Goal: Communication & Community: Answer question/provide support

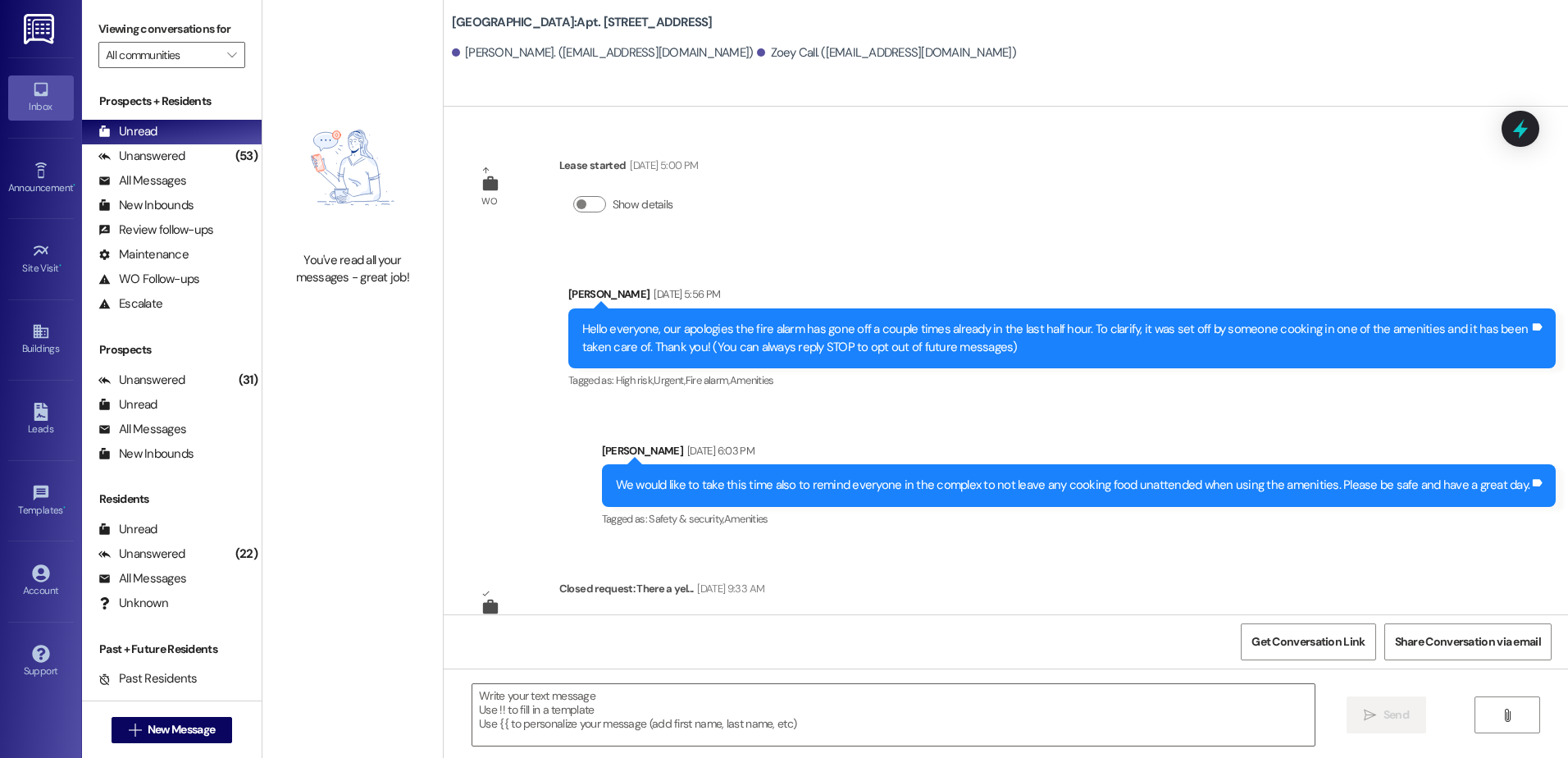
scroll to position [1568, 0]
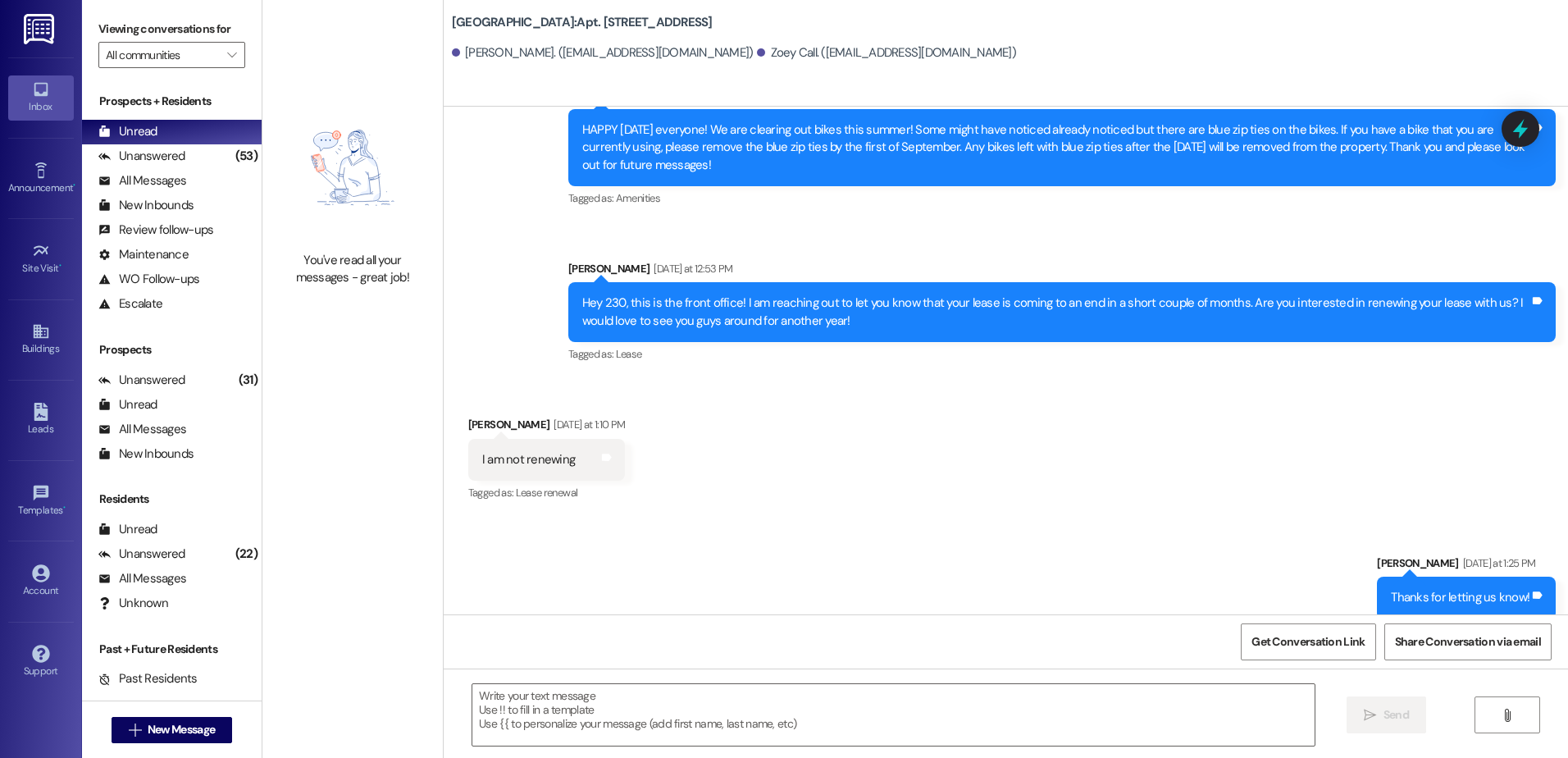
click at [201, 152] on div "Unanswered (53)" at bounding box center [172, 157] width 180 height 25
click at [203, 135] on div "Unread (0)" at bounding box center [172, 132] width 180 height 25
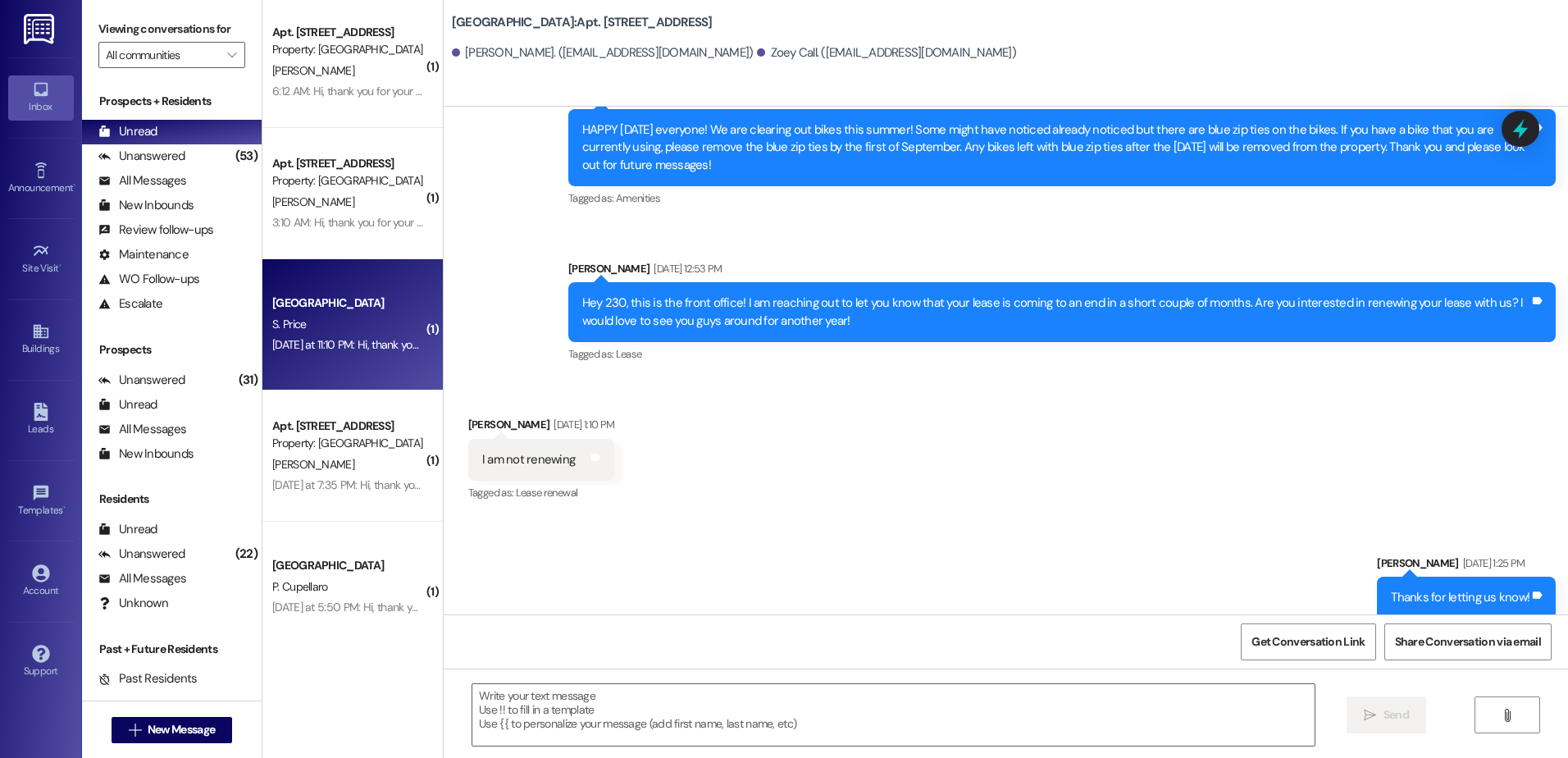
scroll to position [0, 0]
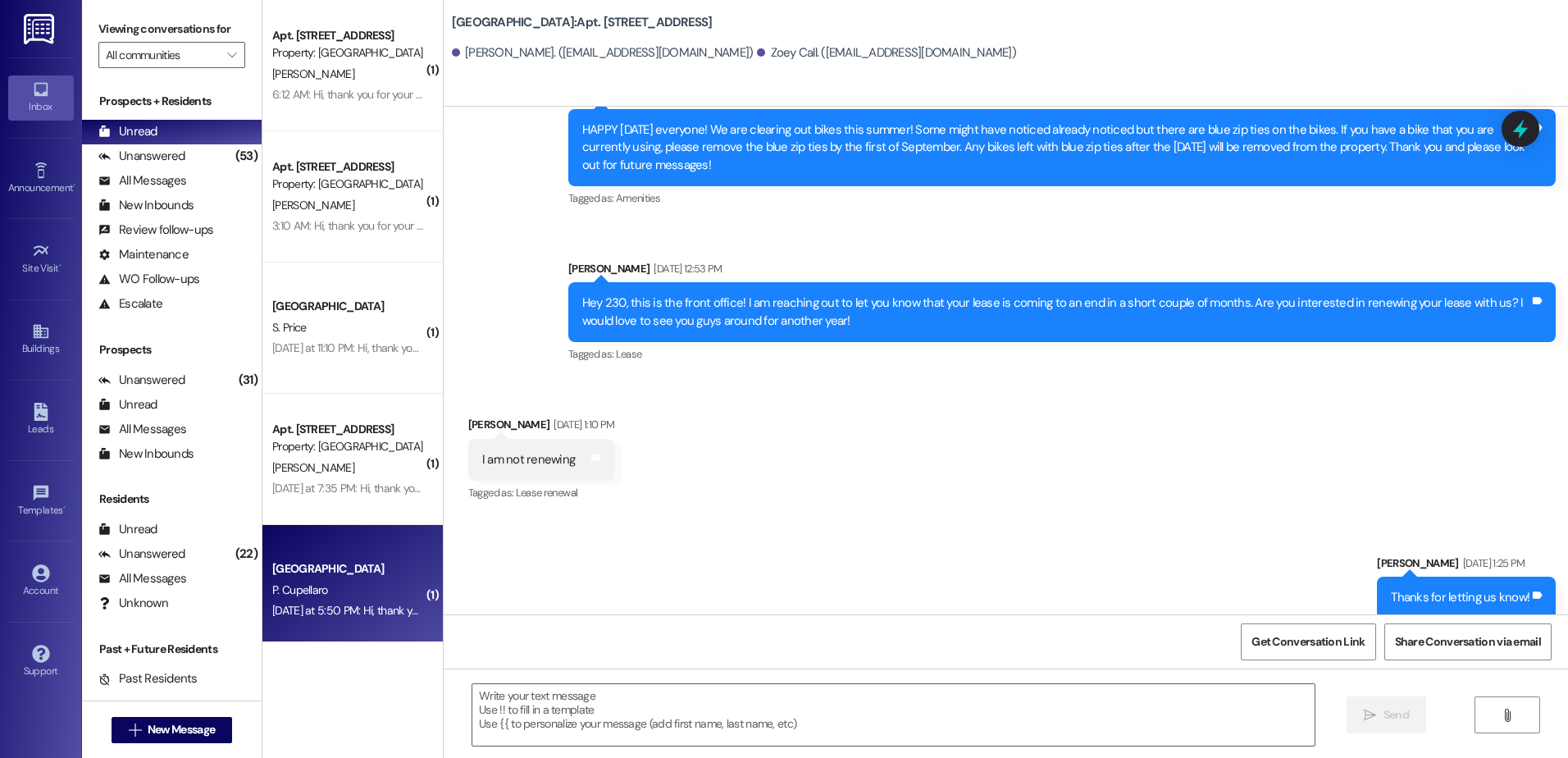
click at [338, 591] on div "P. Cupellaro" at bounding box center [348, 590] width 155 height 21
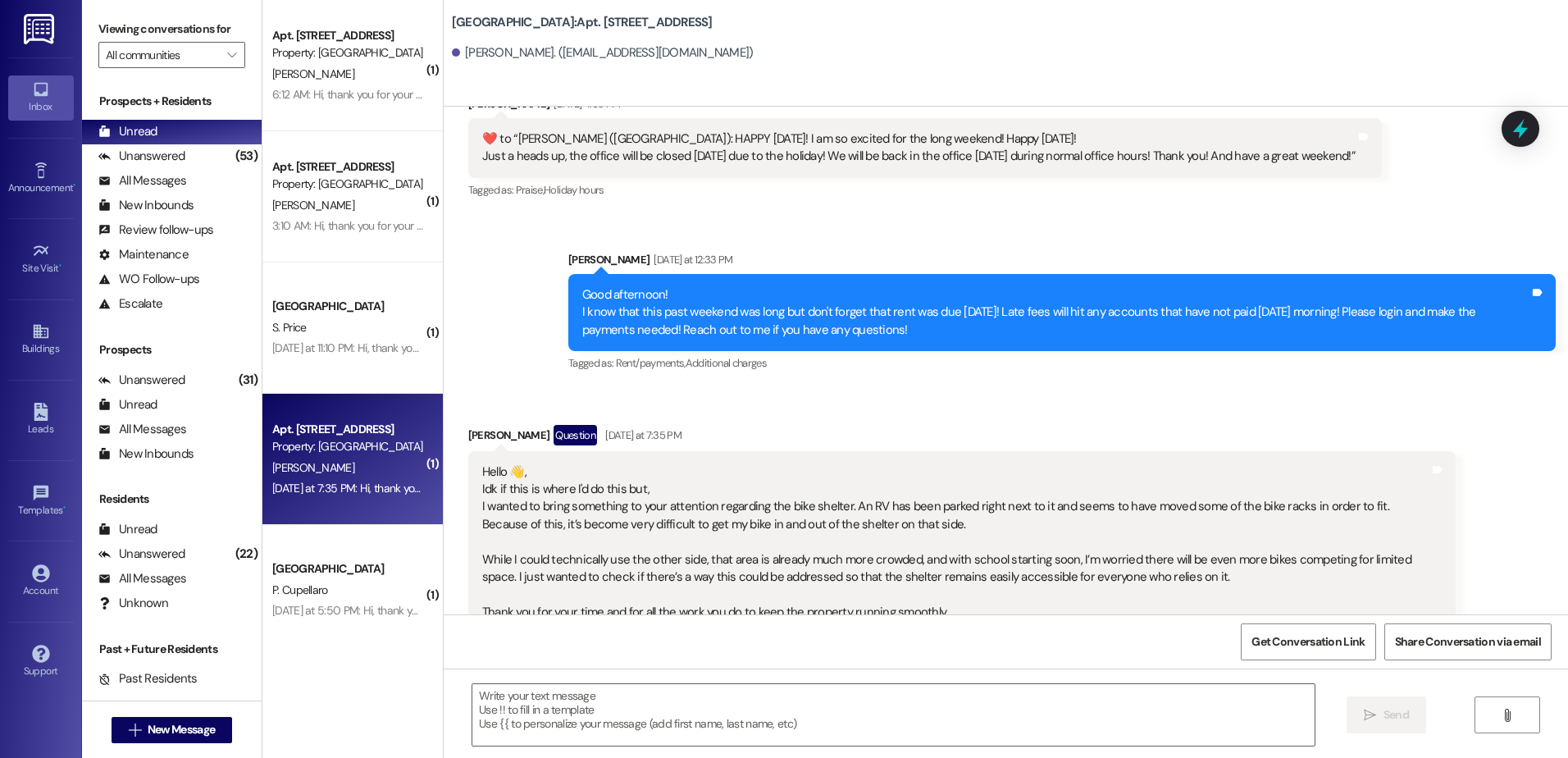
scroll to position [3730, 0]
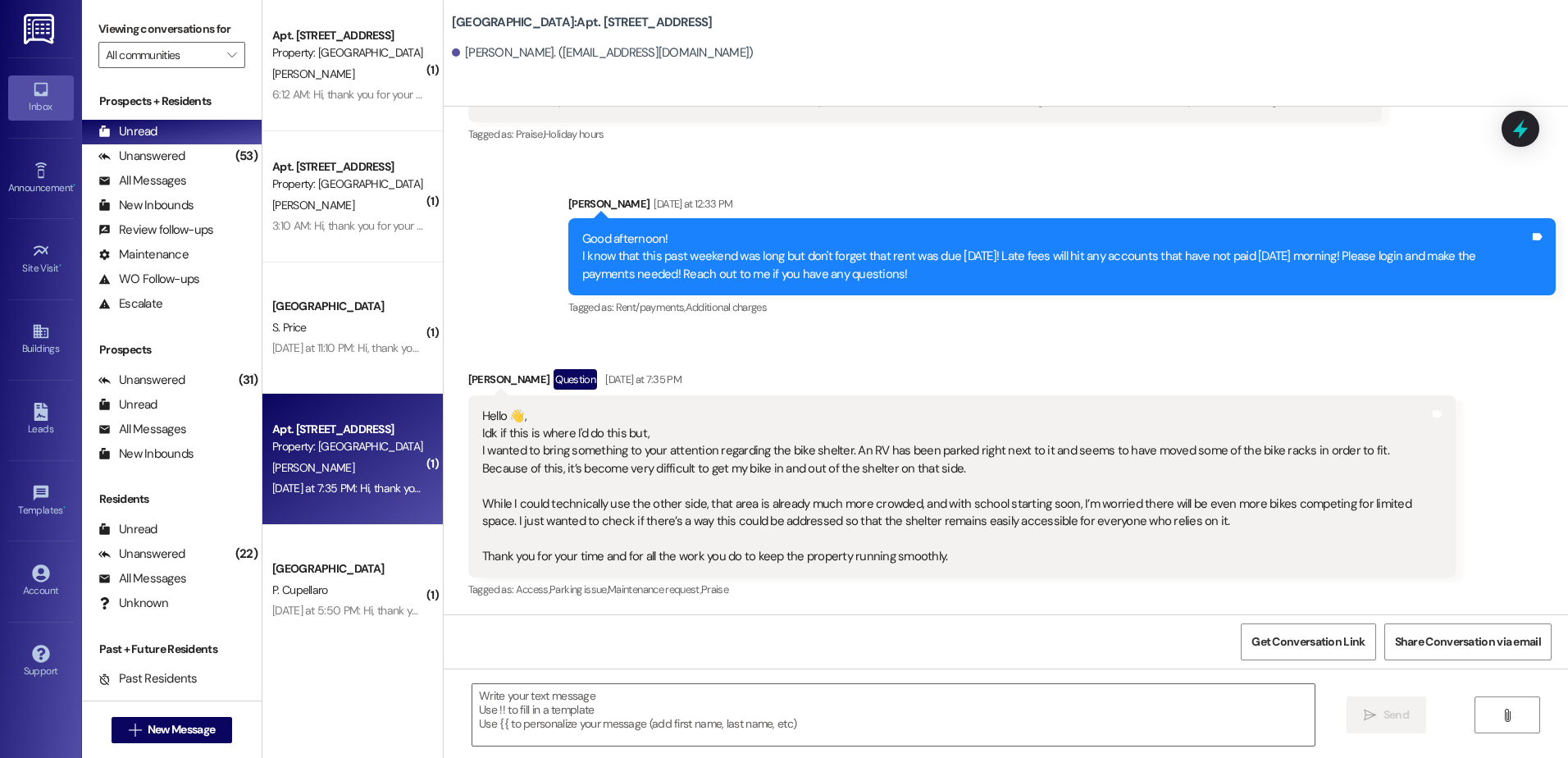
click at [590, 677] on div " Send " at bounding box center [1005, 729] width 1124 height 123
click at [584, 704] on textarea at bounding box center [892, 714] width 841 height 62
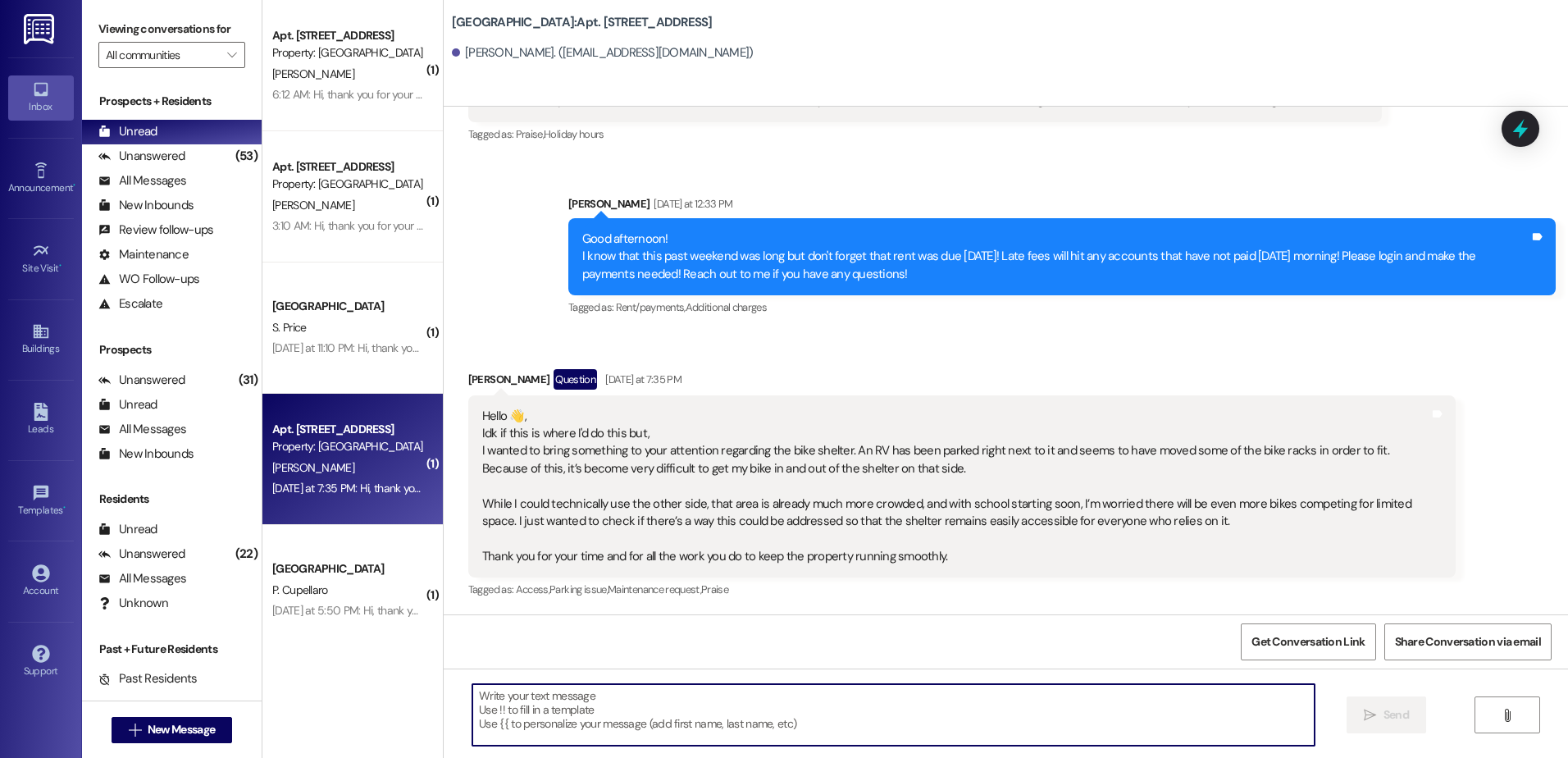
click at [535, 715] on textarea at bounding box center [892, 714] width 841 height 62
click at [540, 714] on textarea at bounding box center [892, 714] width 841 height 62
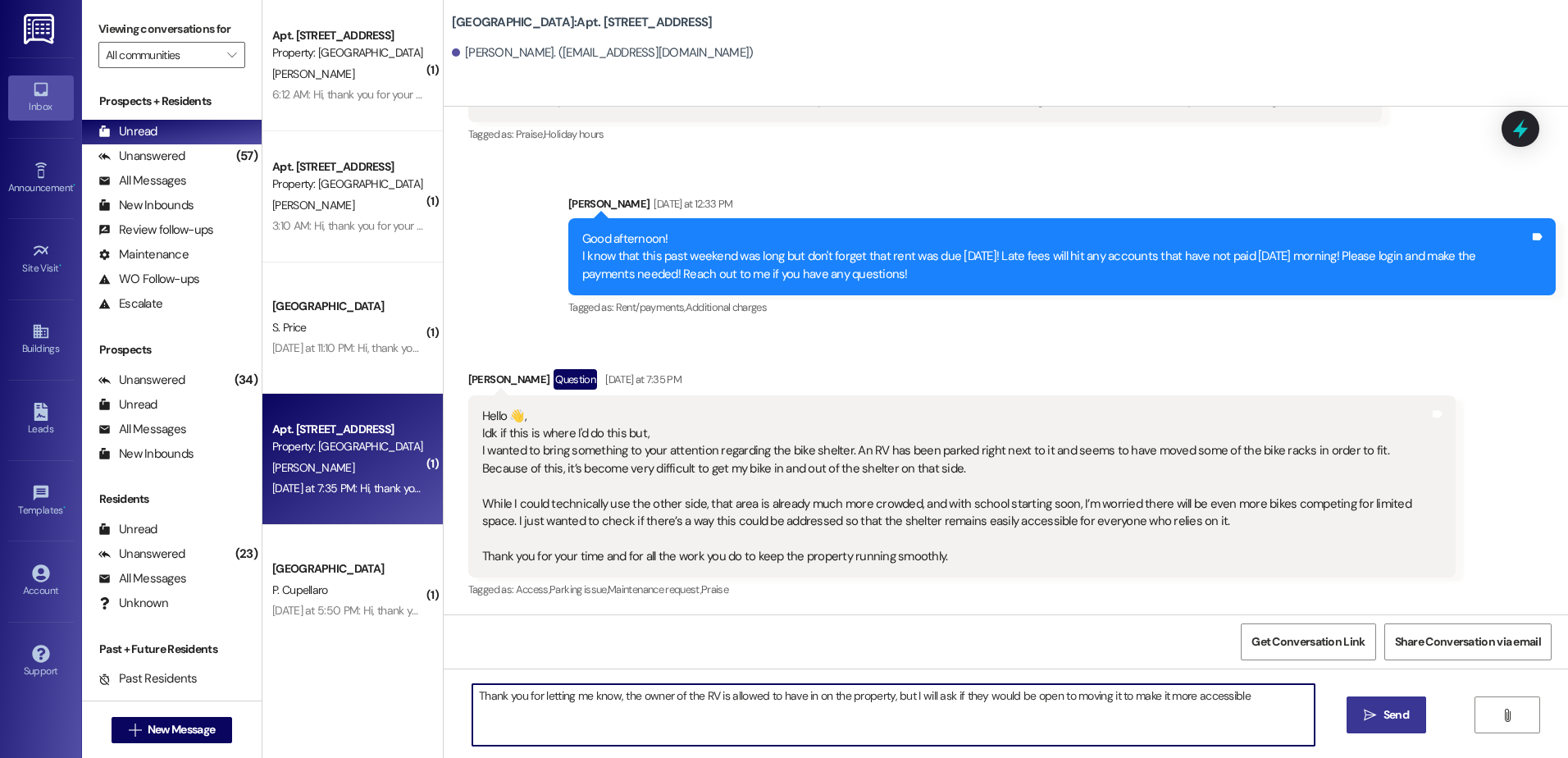
type textarea "Thank you for letting me know, the owner of the RV is allowed to have in on the…"
click at [1369, 713] on icon "" at bounding box center [1369, 715] width 12 height 13
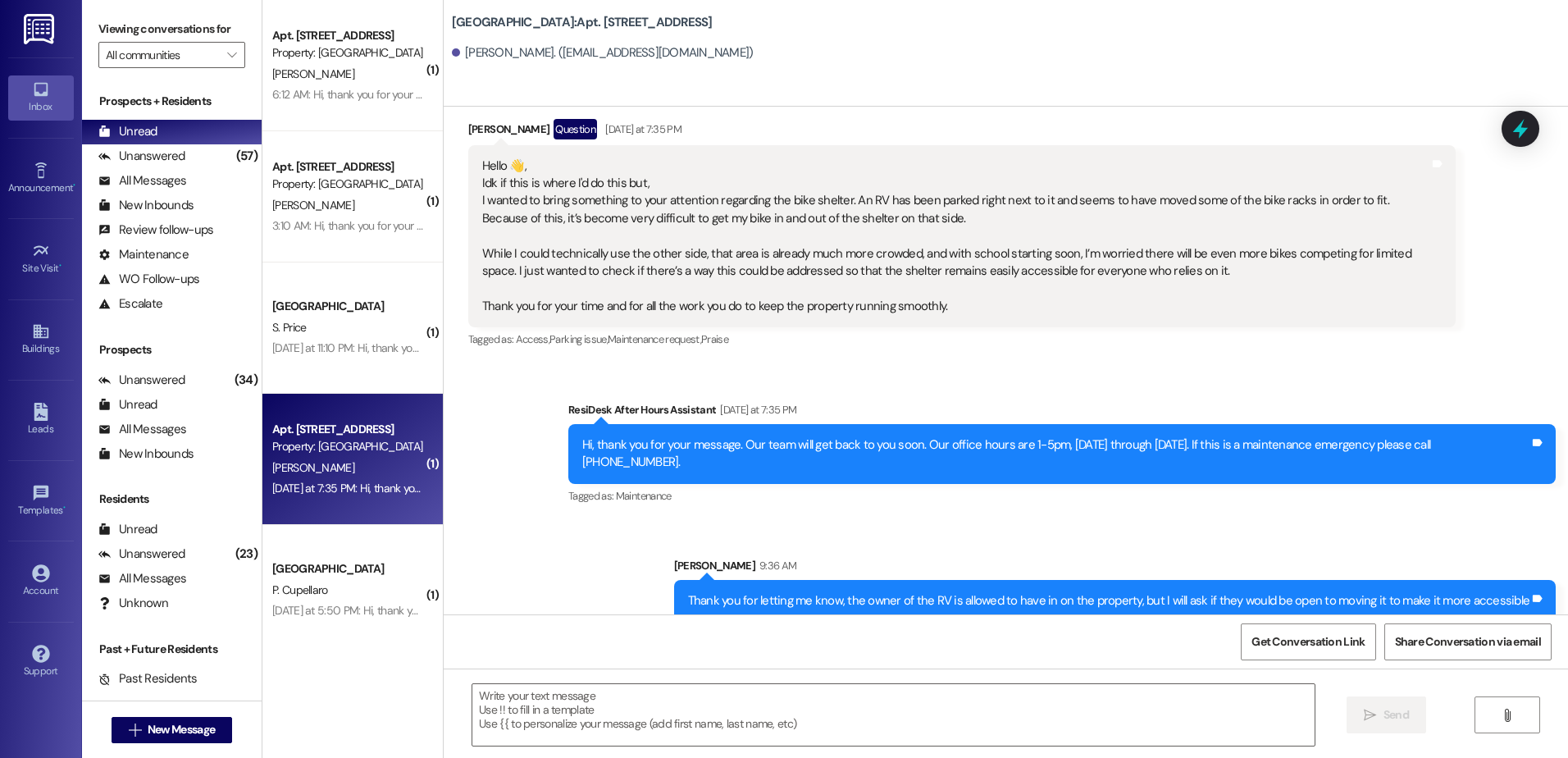
scroll to position [3984, 0]
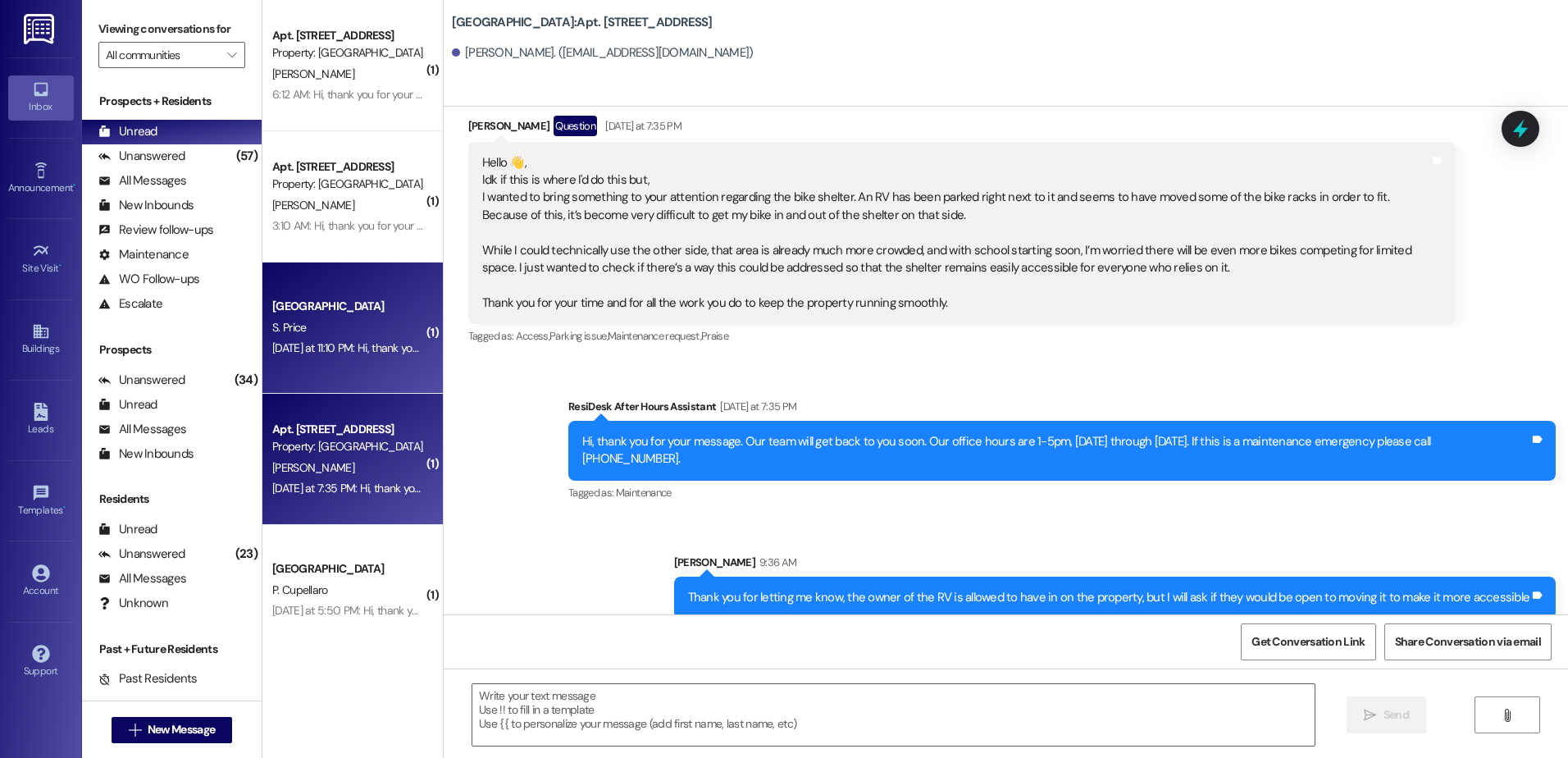
click at [363, 358] on div "[DATE] at 11:10 PM: Hi, thank you for your message. Our team will get back to y…" at bounding box center [348, 348] width 155 height 21
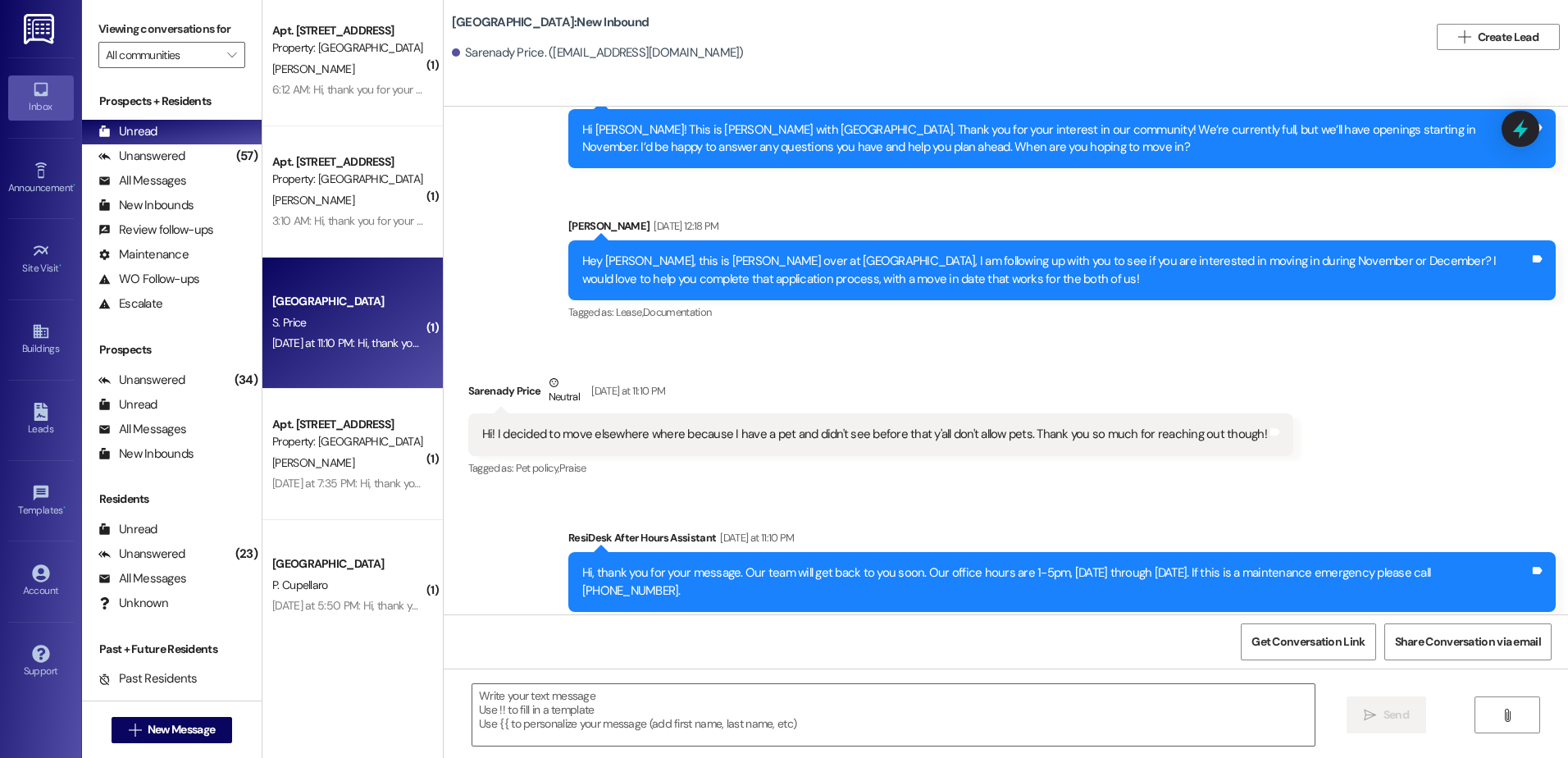
scroll to position [0, 0]
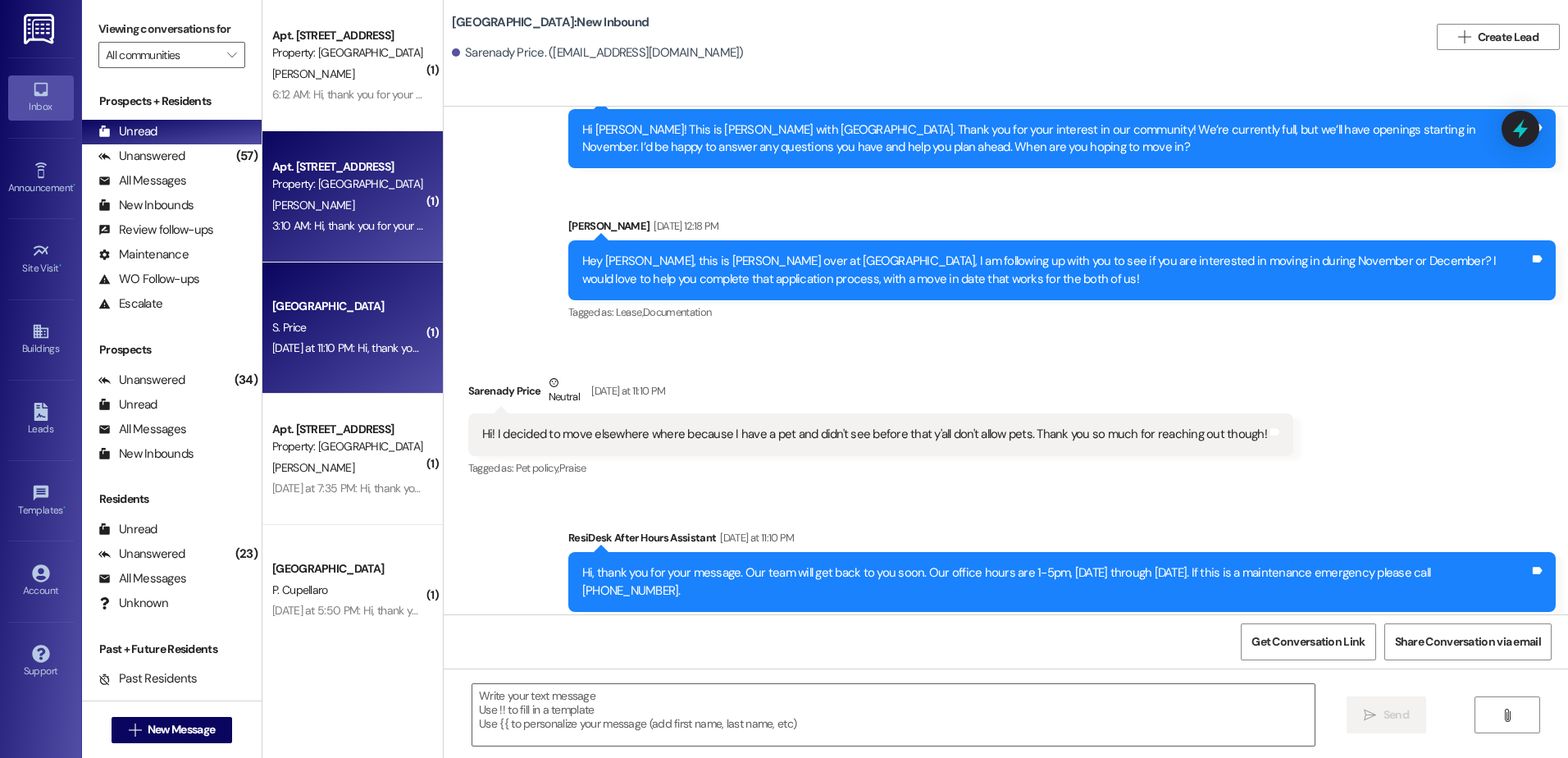
click at [333, 237] on div "Apt. [STREET_ADDRESS] Property: [GEOGRAPHIC_DATA] [PERSON_NAME] 3:10 AM: Hi, th…" at bounding box center [352, 196] width 180 height 131
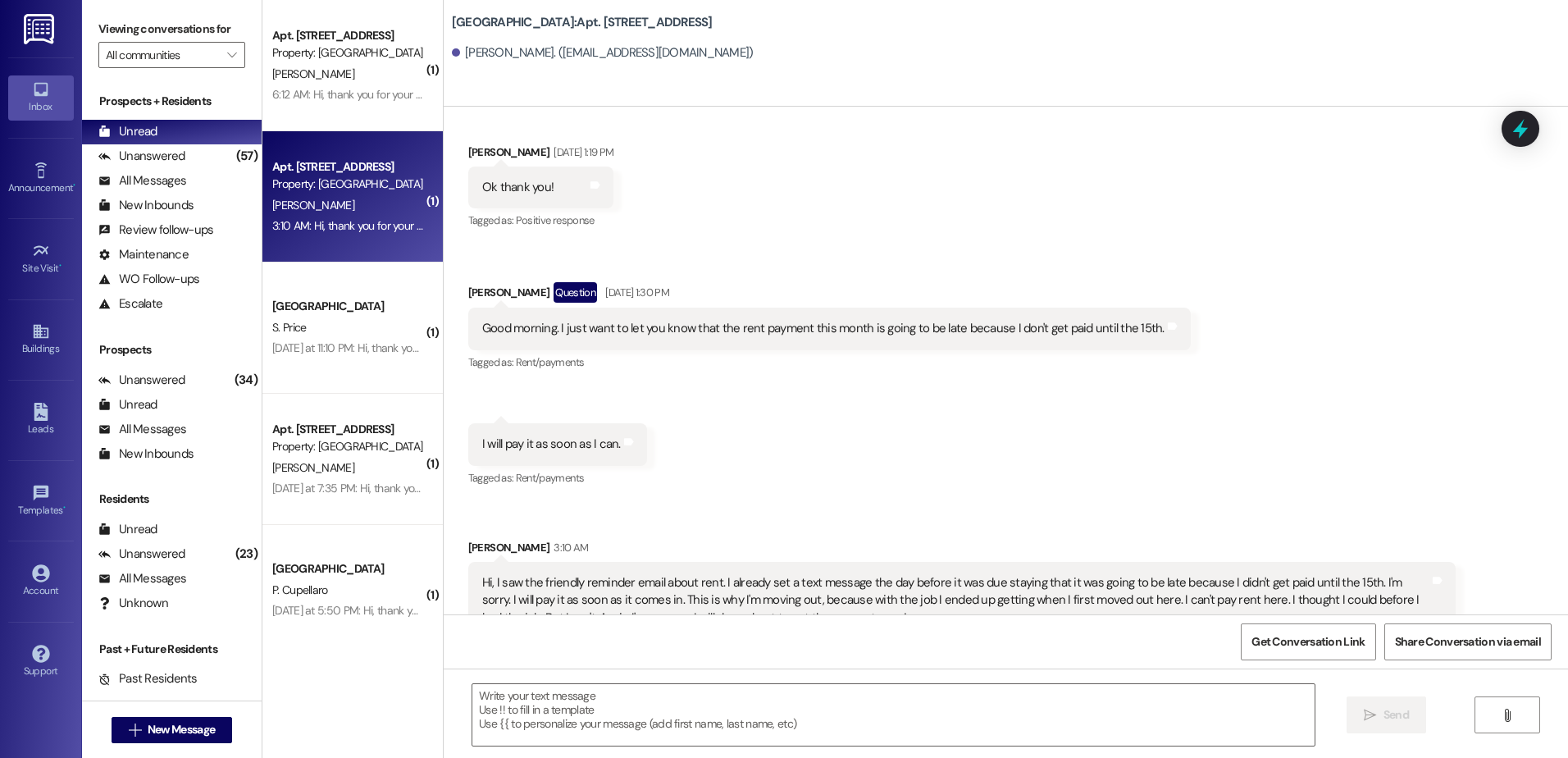
scroll to position [11962, 0]
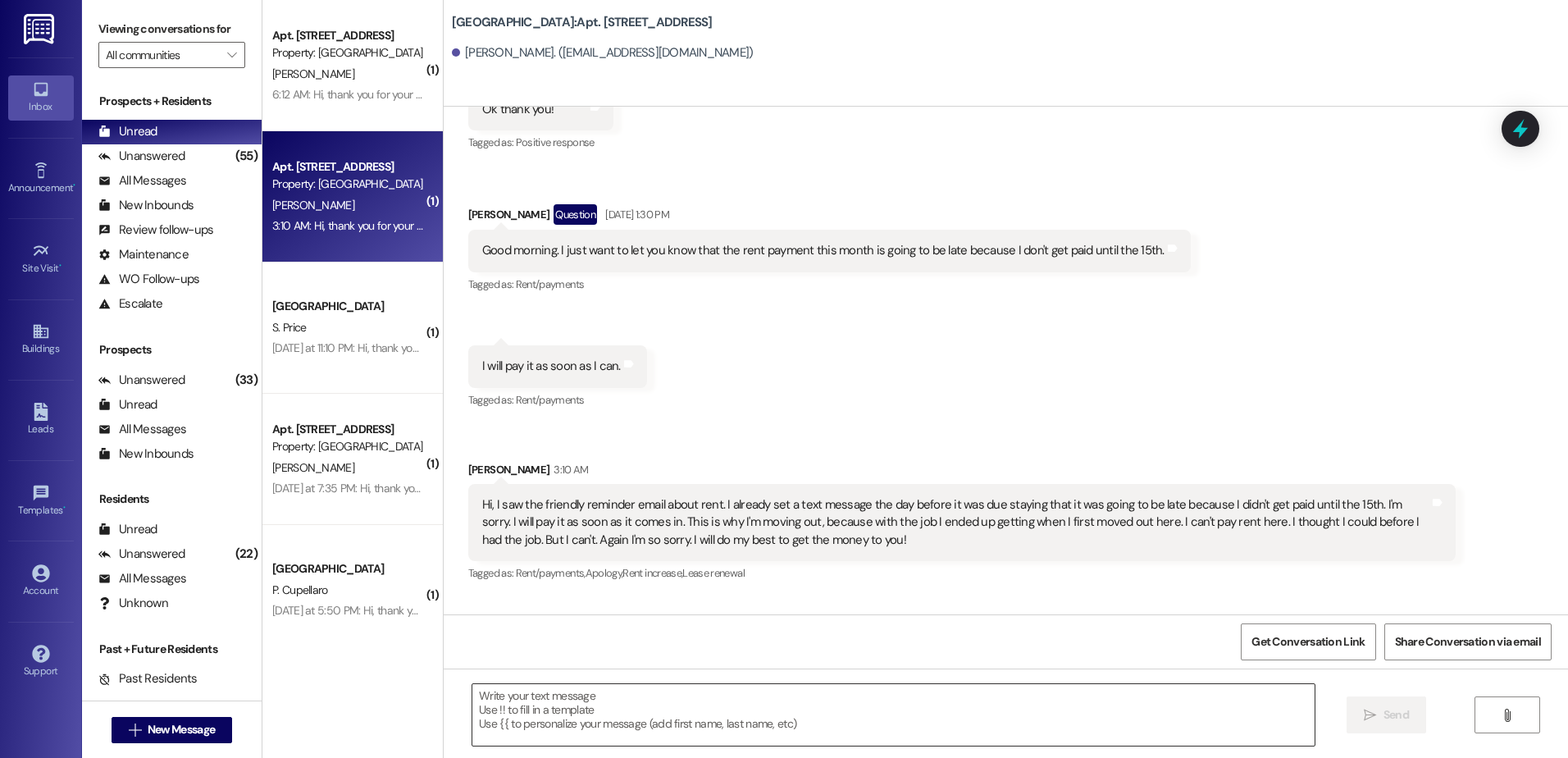
click at [502, 690] on textarea at bounding box center [892, 714] width 841 height 62
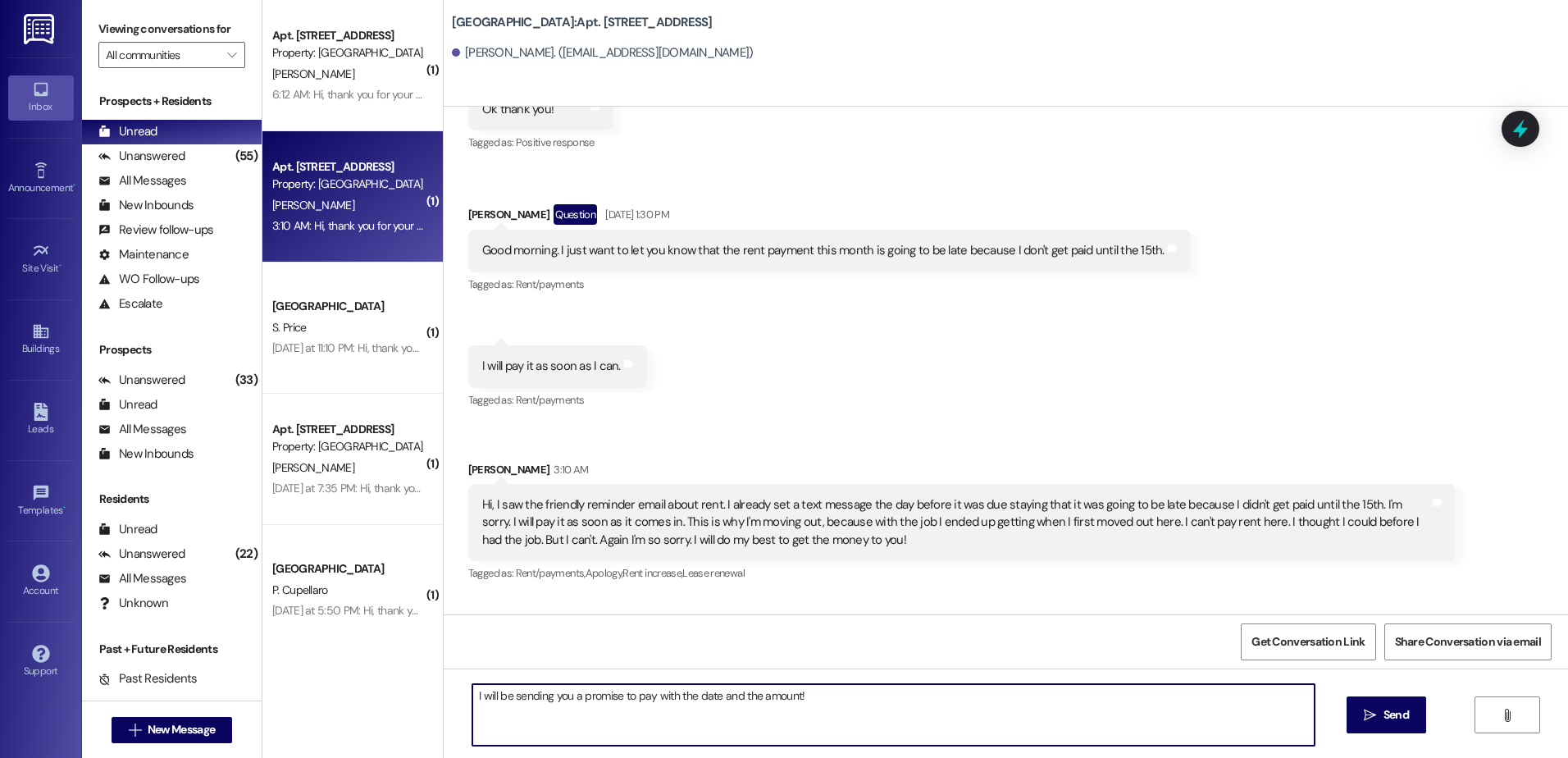
type textarea "I will be sending you a promise to pay with the date and the amount!"
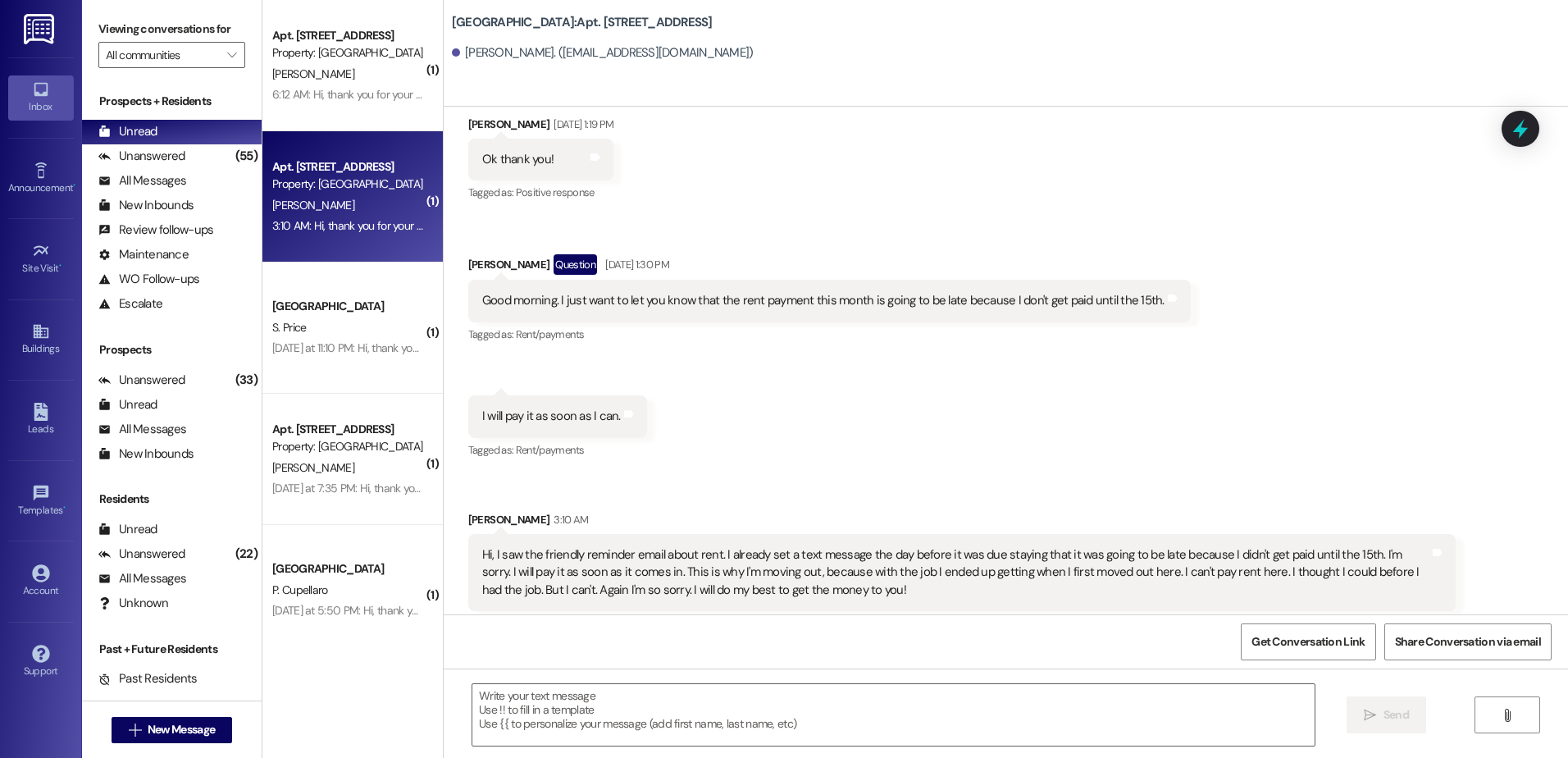
scroll to position [12075, 0]
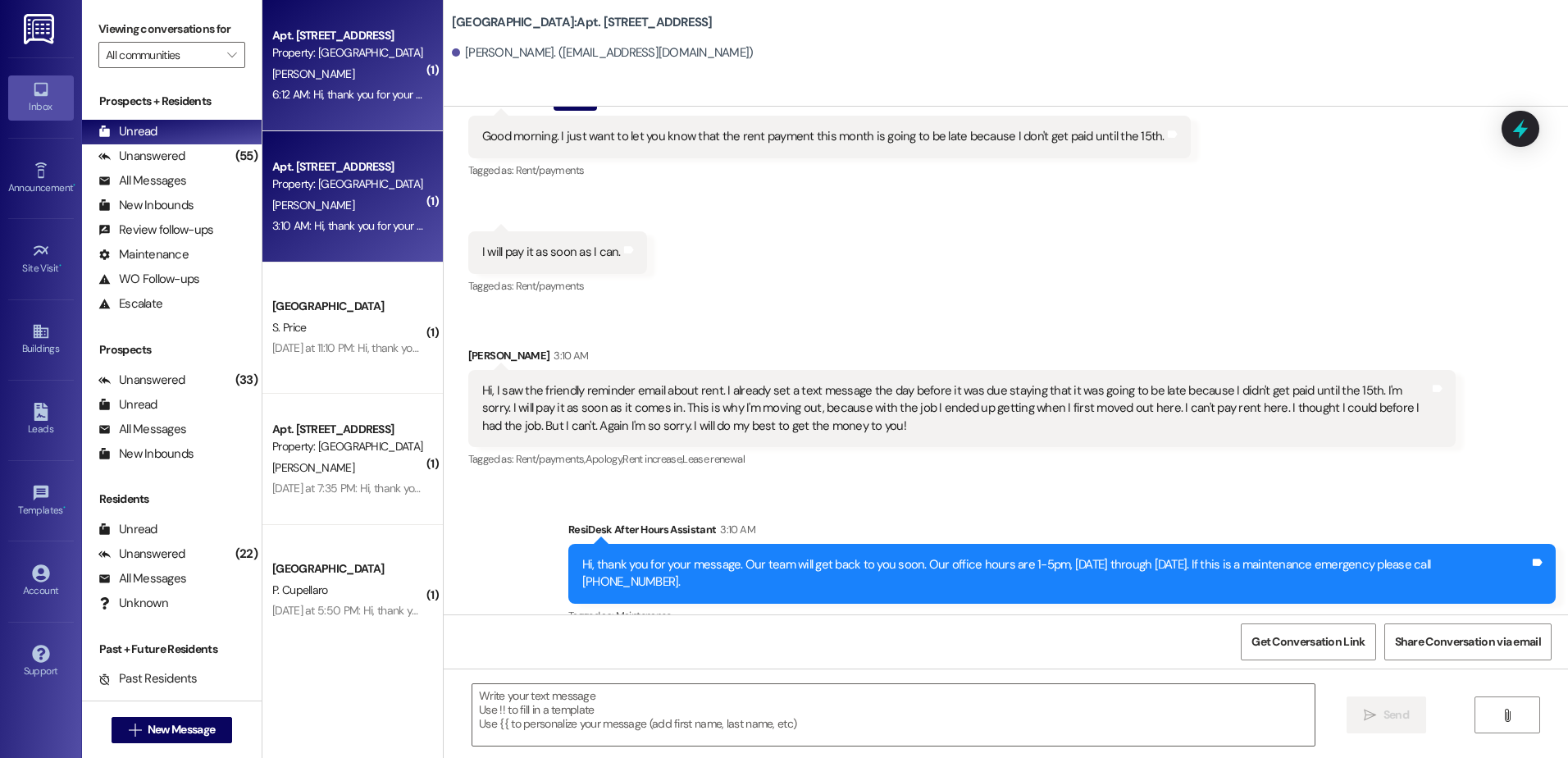
click at [380, 51] on div "Property: [GEOGRAPHIC_DATA]" at bounding box center [348, 53] width 152 height 17
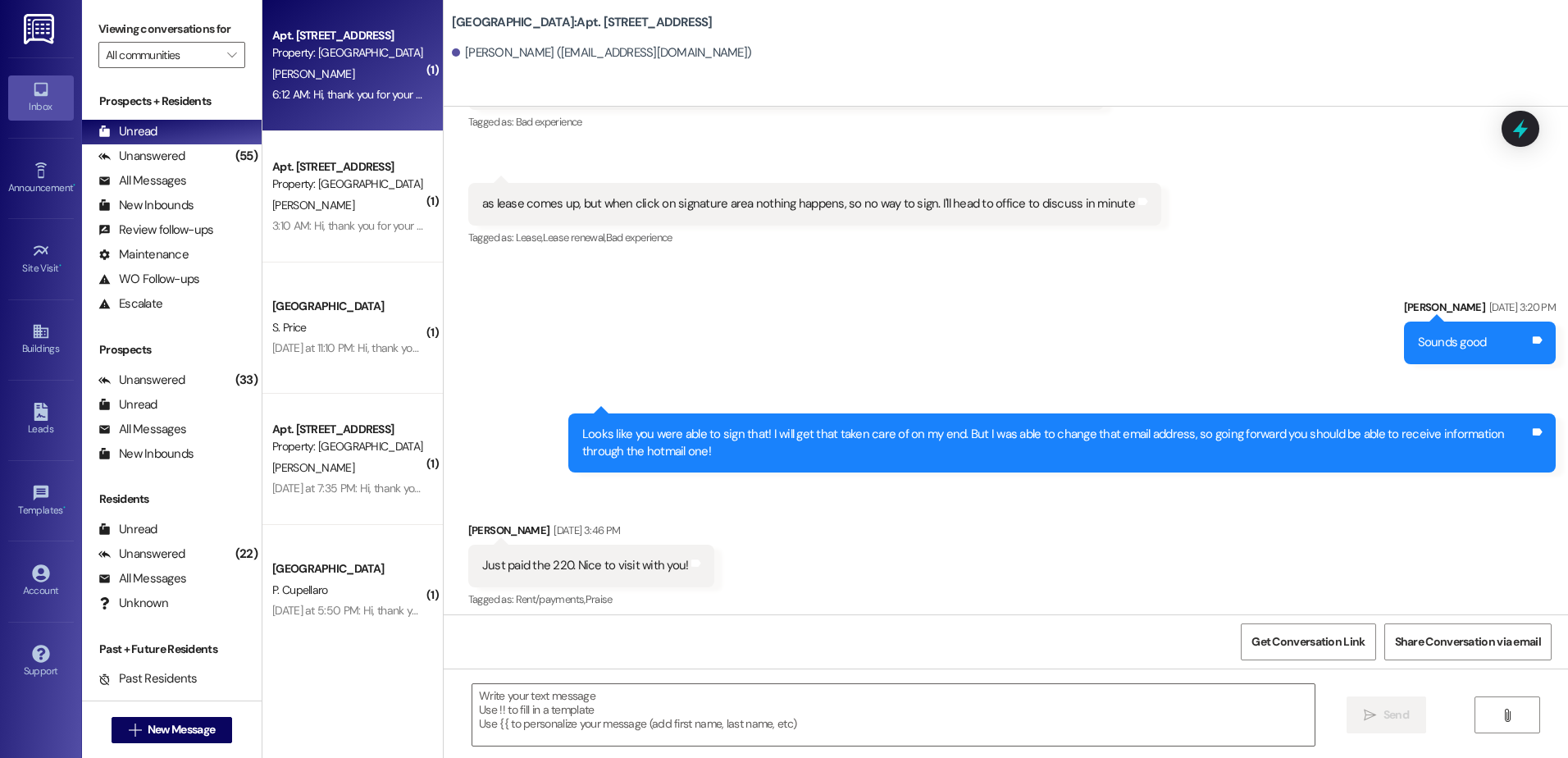
scroll to position [87903, 0]
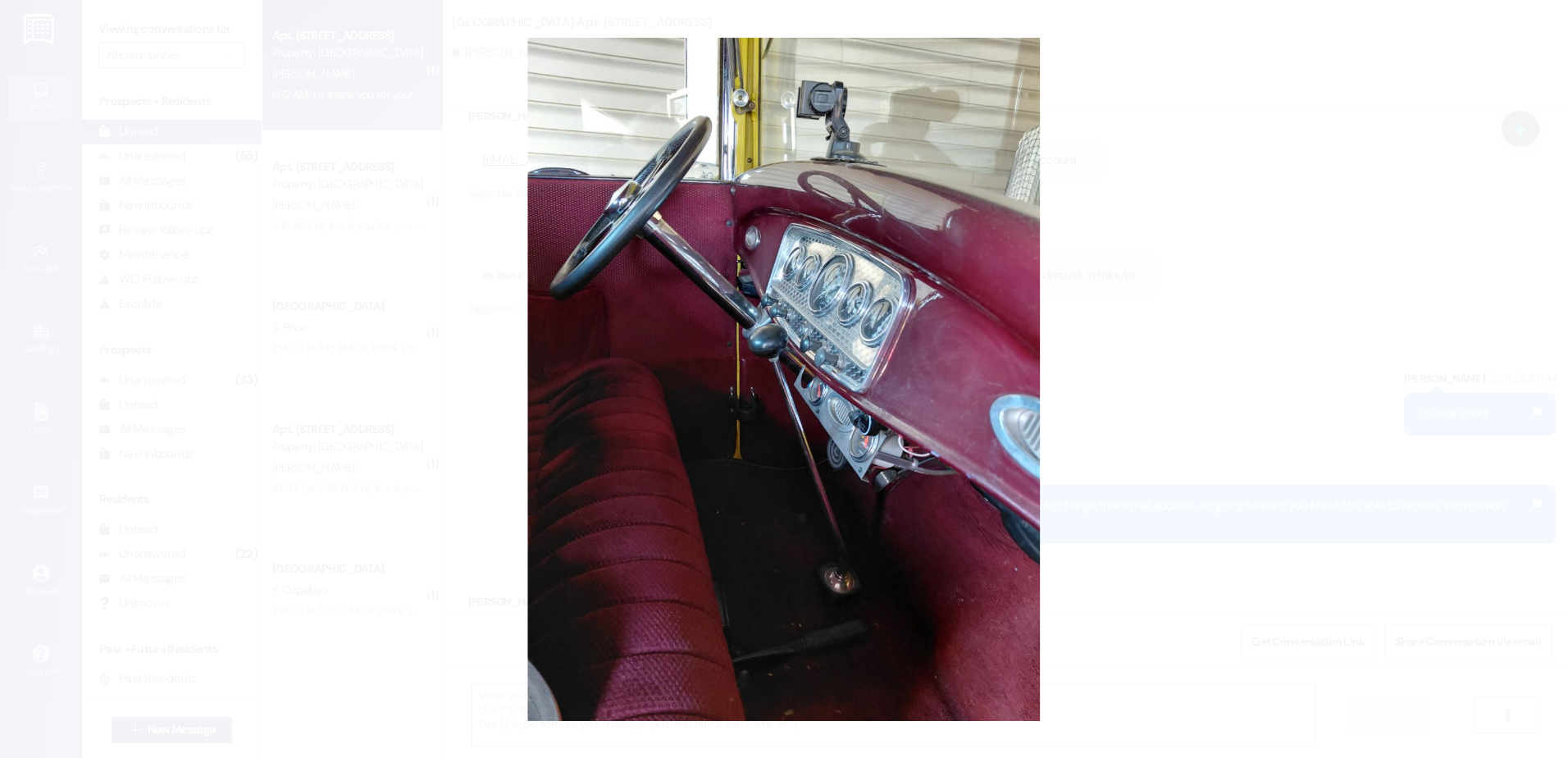
click at [1194, 484] on button "Unzoom image" at bounding box center [784, 379] width 1568 height 758
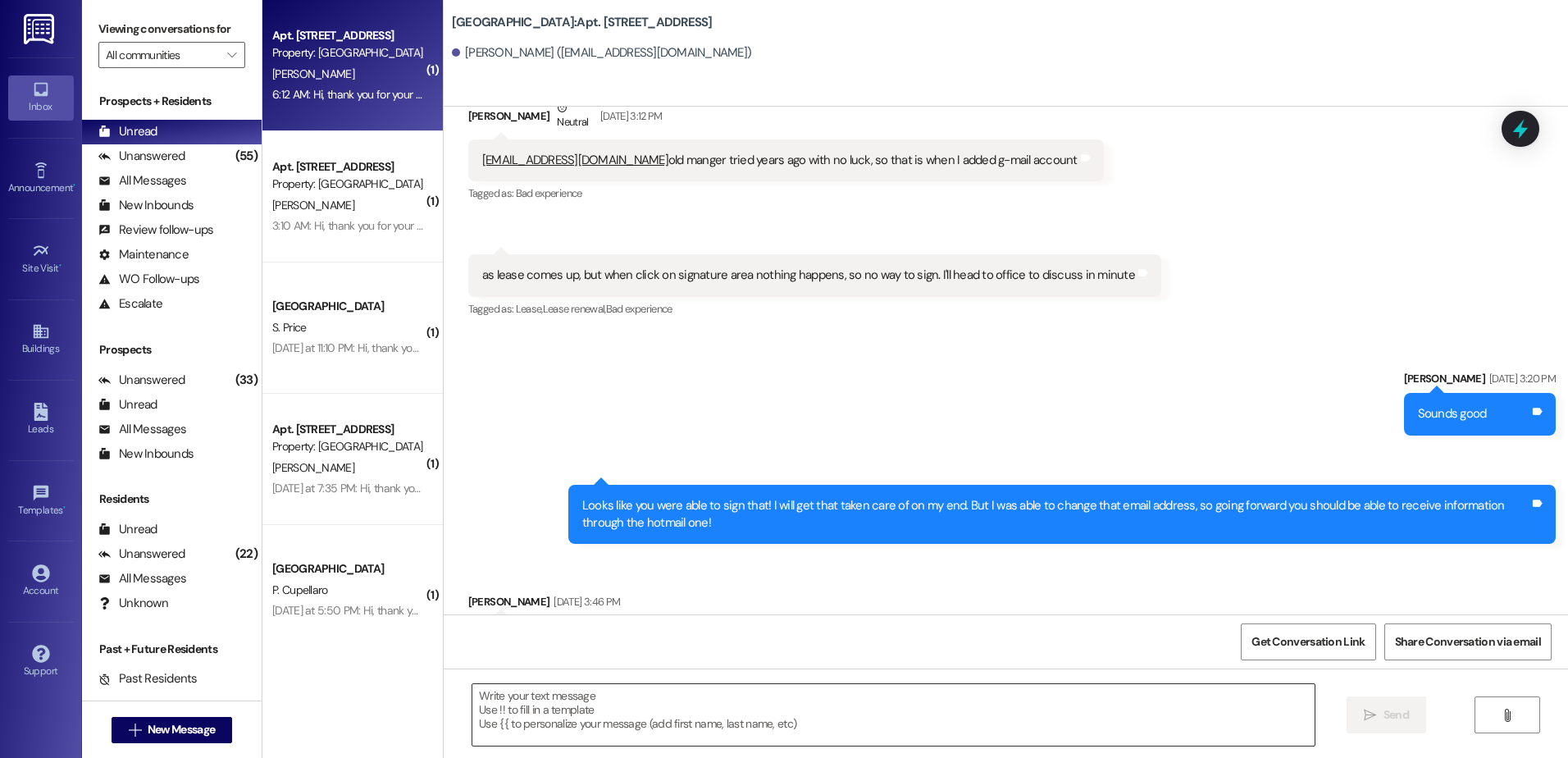
click at [708, 705] on textarea at bounding box center [892, 714] width 841 height 62
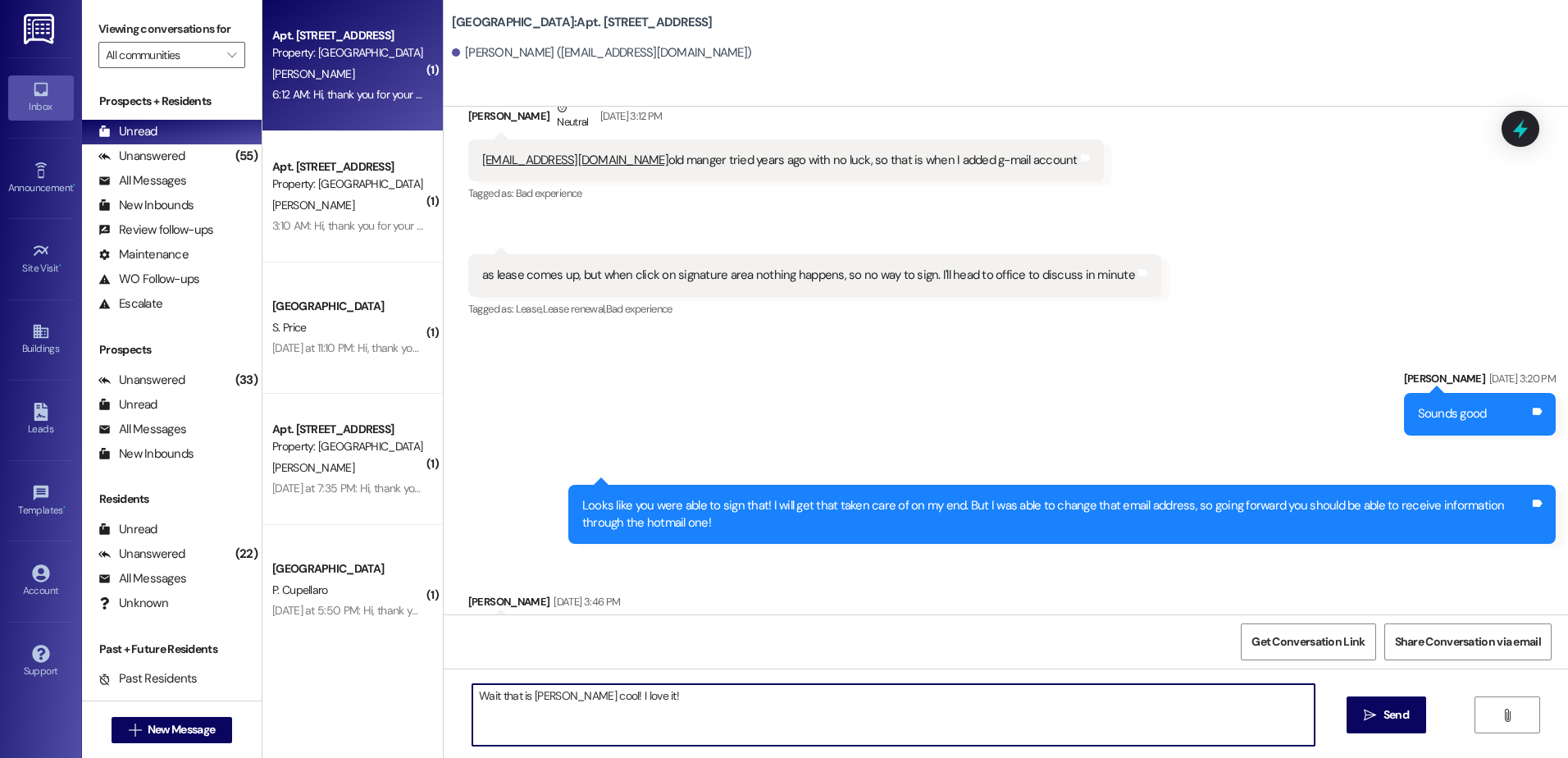
type textarea "Wait that is [PERSON_NAME] cool! I love it!"
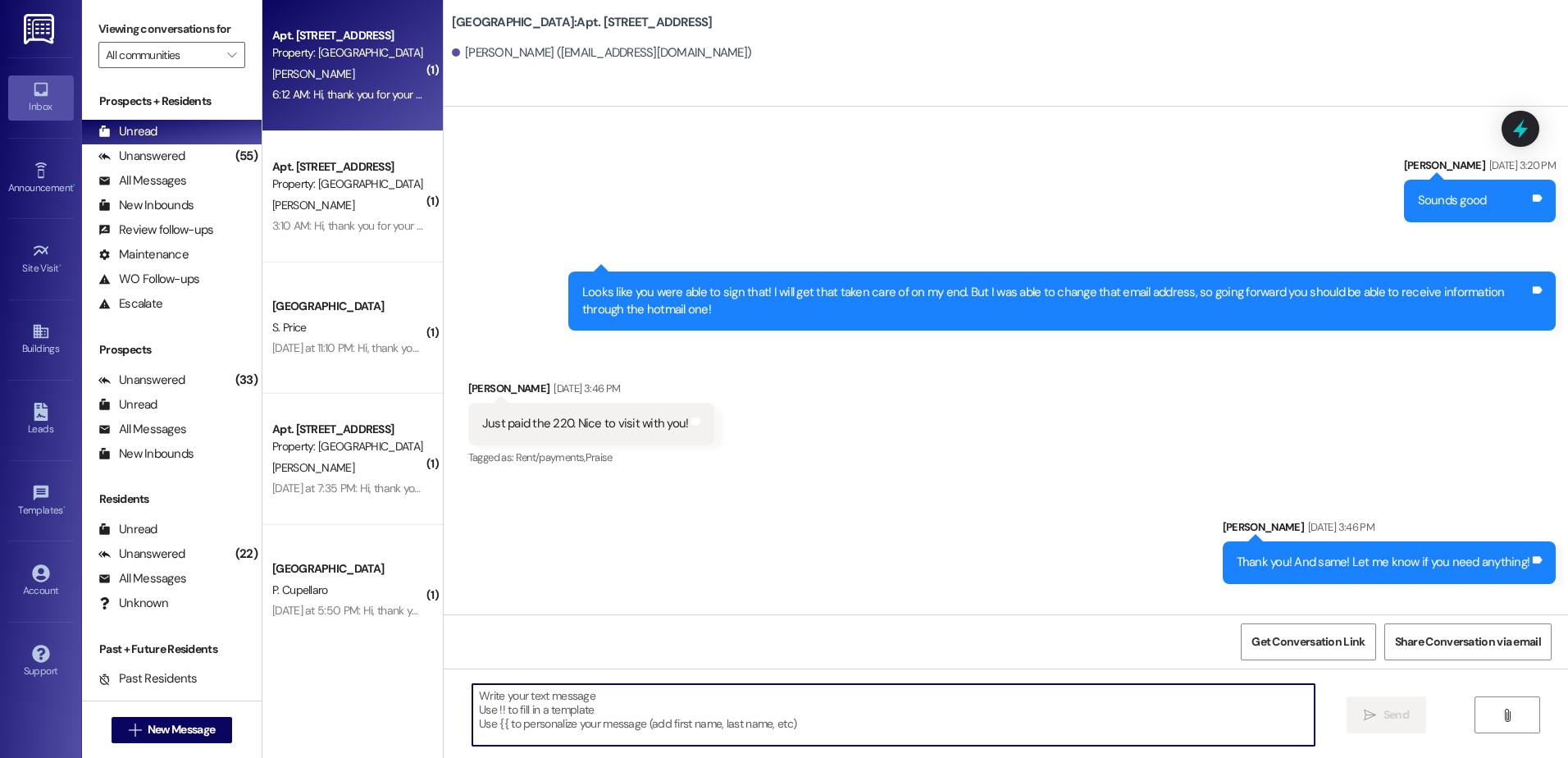
scroll to position [88183, 0]
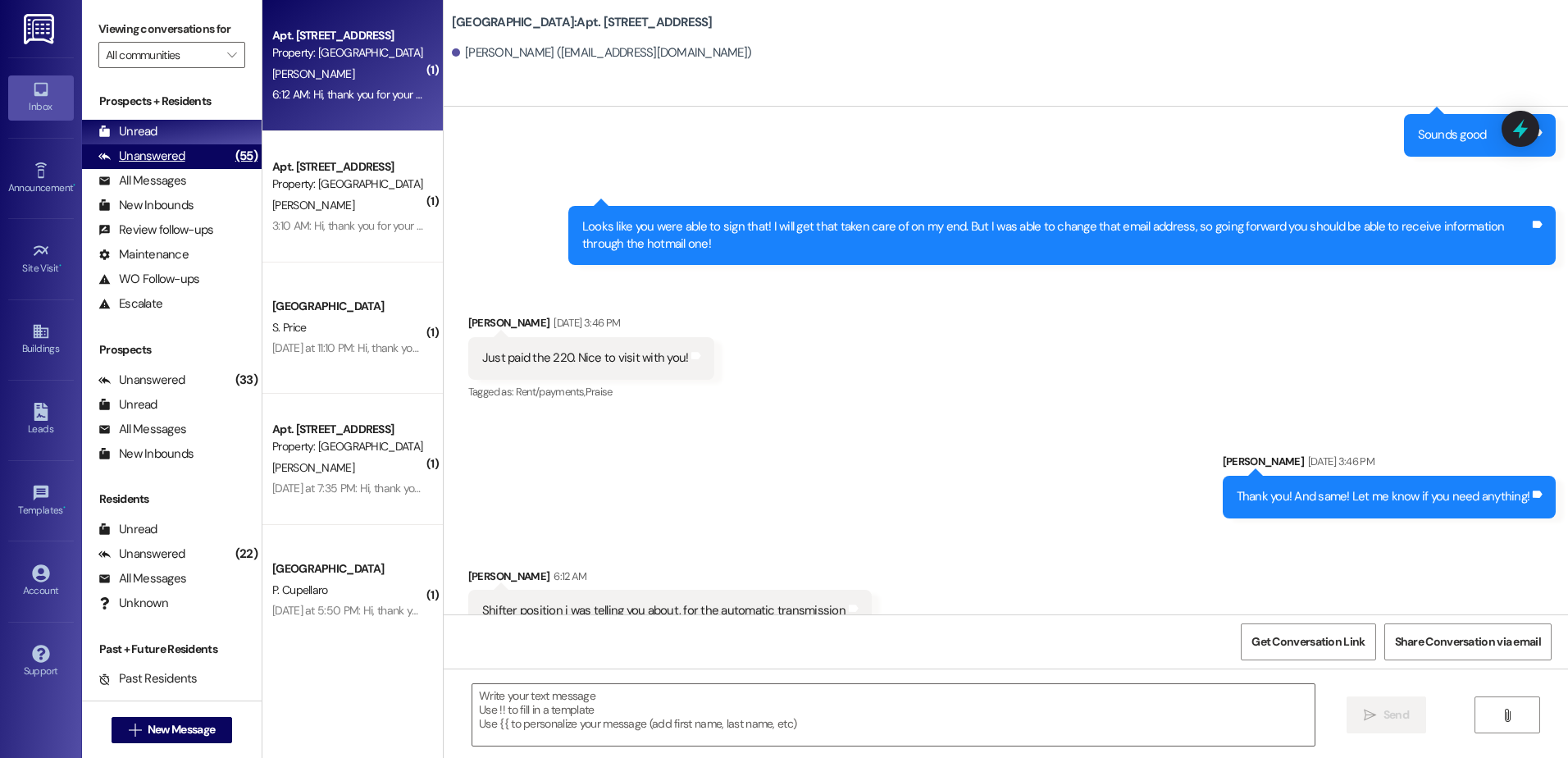
click at [181, 158] on div "Unanswered" at bounding box center [141, 156] width 87 height 17
click at [189, 133] on div "Unread (0)" at bounding box center [172, 132] width 180 height 25
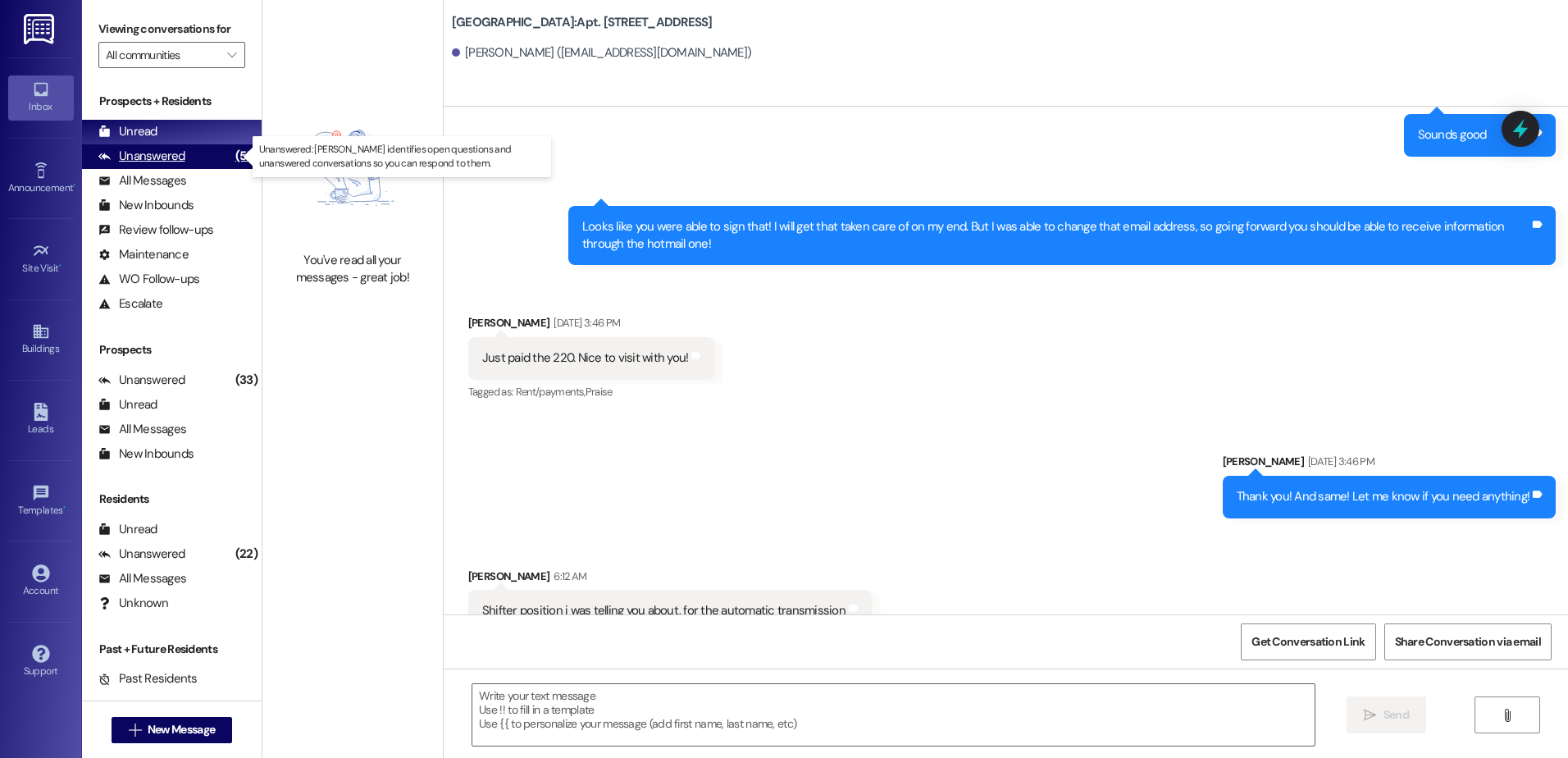
click at [179, 145] on div "Unanswered (55)" at bounding box center [172, 157] width 180 height 25
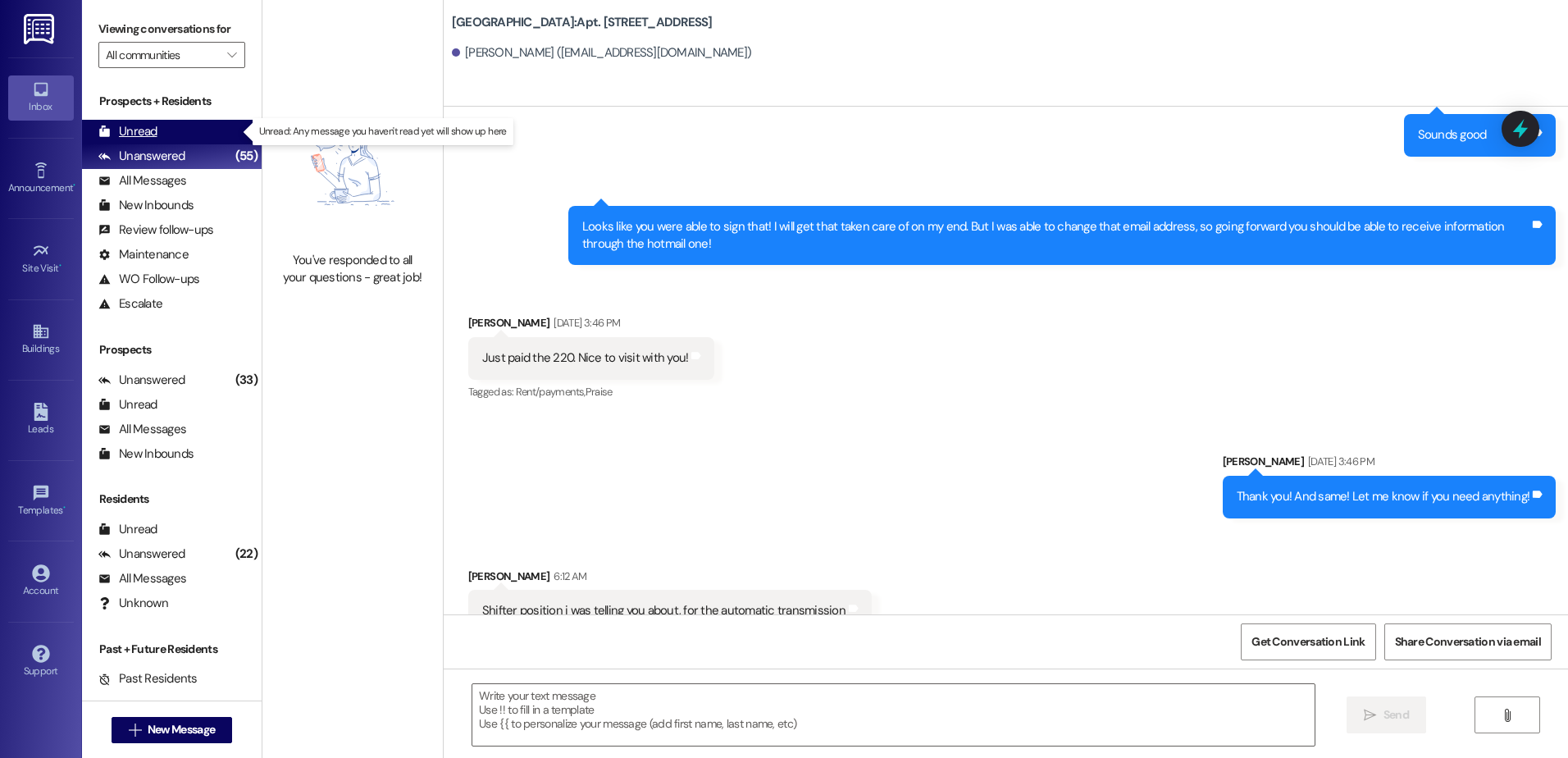
click at [181, 126] on div "Unread (0)" at bounding box center [172, 132] width 180 height 25
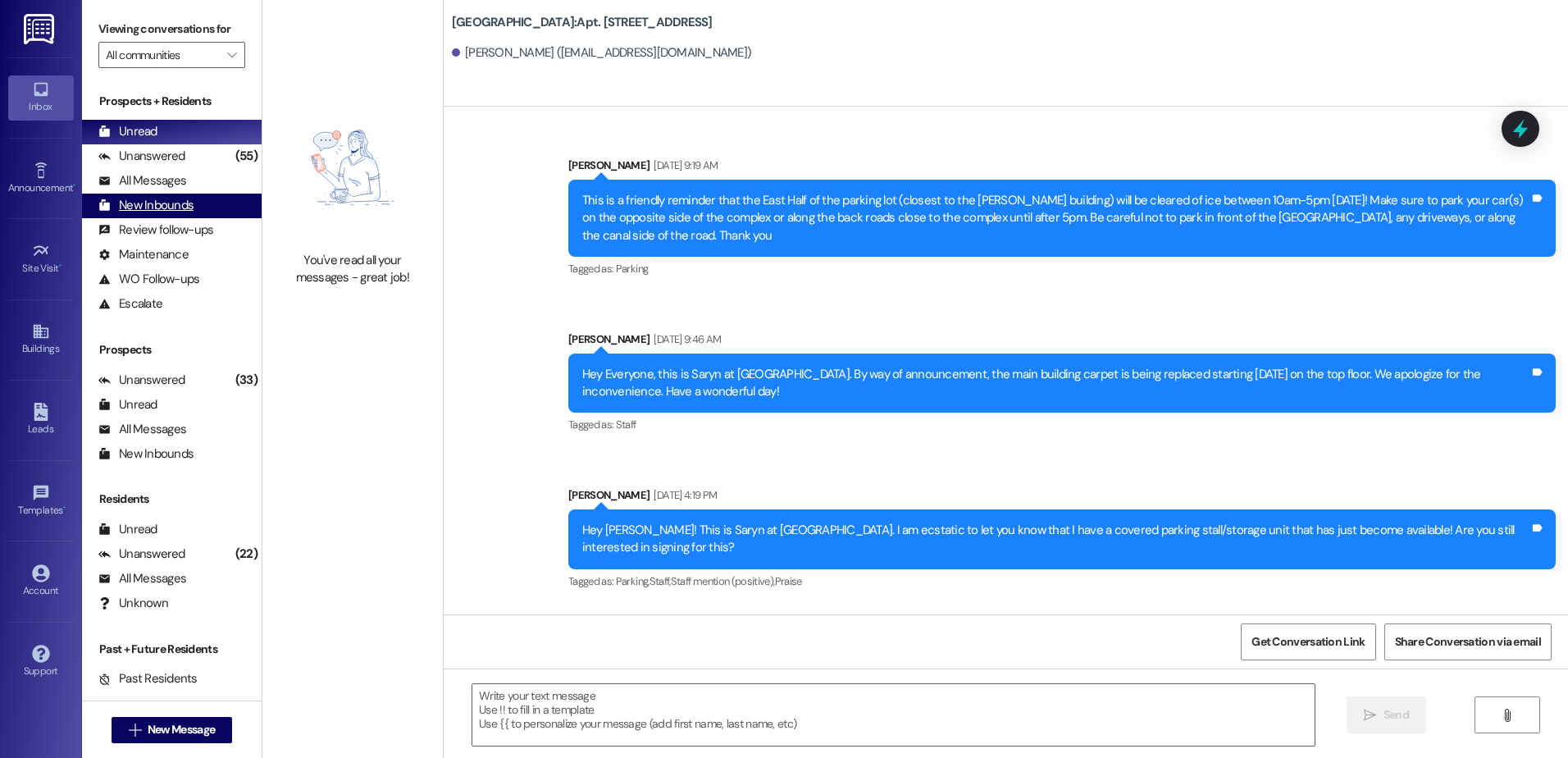
scroll to position [87928, 0]
